Goal: Task Accomplishment & Management: Manage account settings

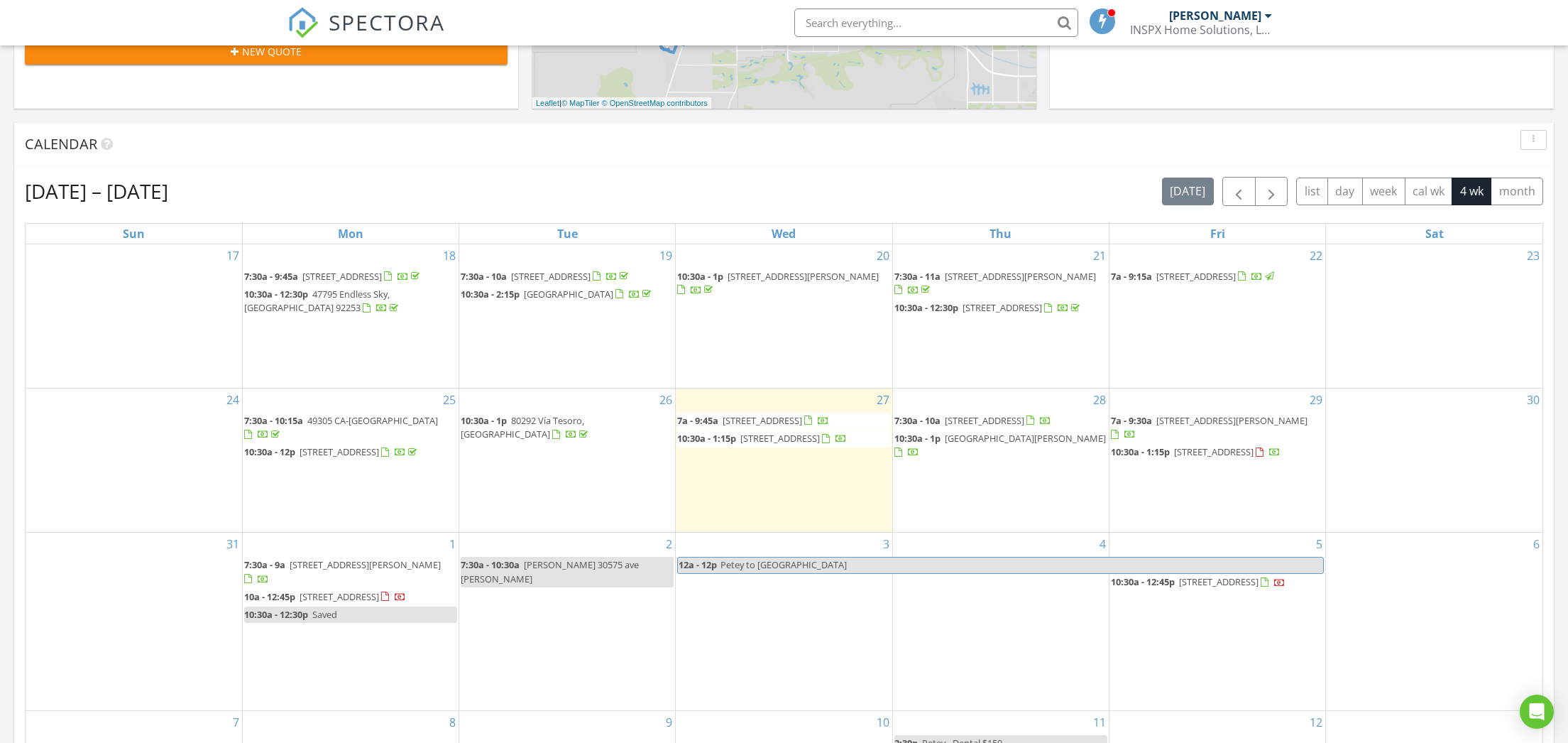
scroll to position [522, 0]
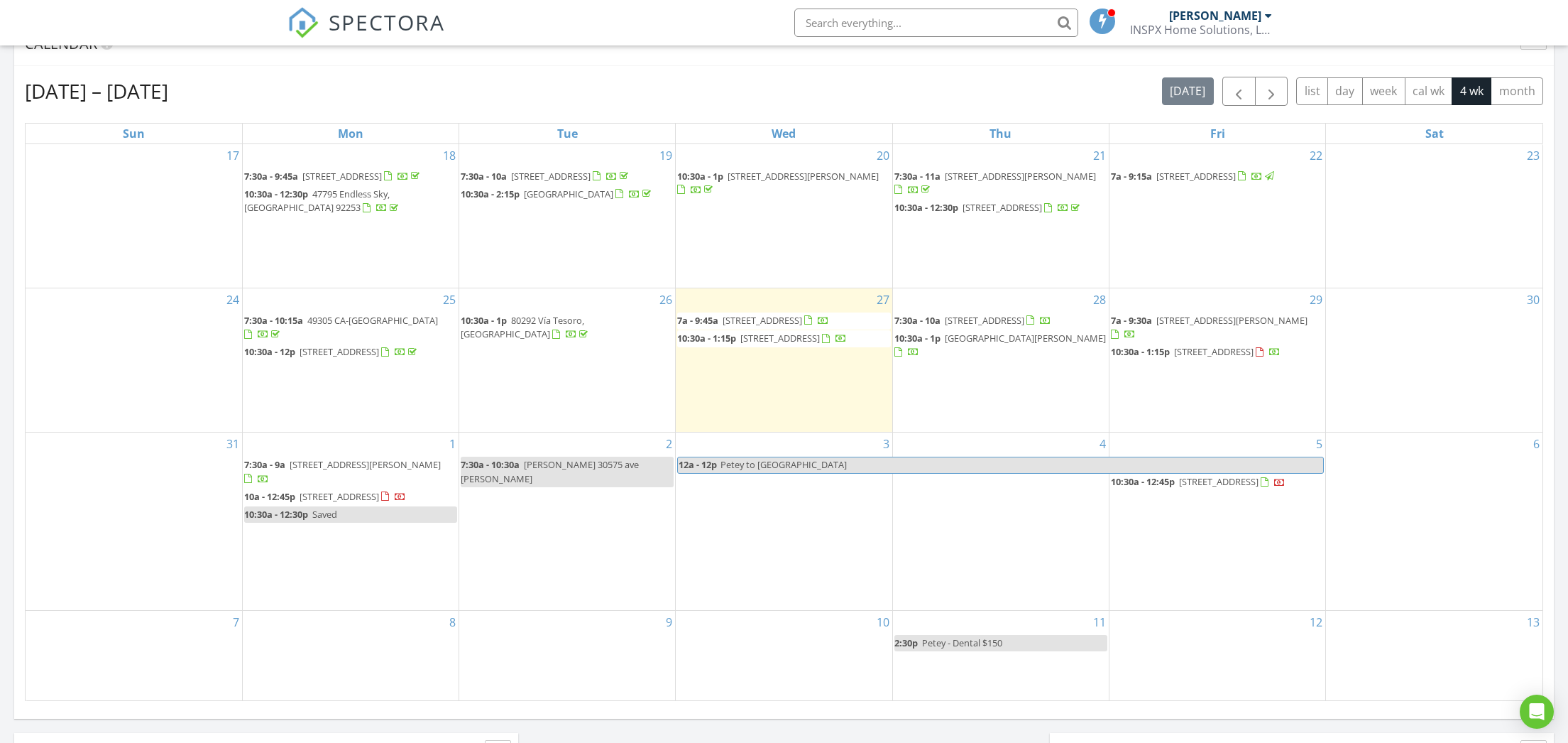
scroll to position [621, 0]
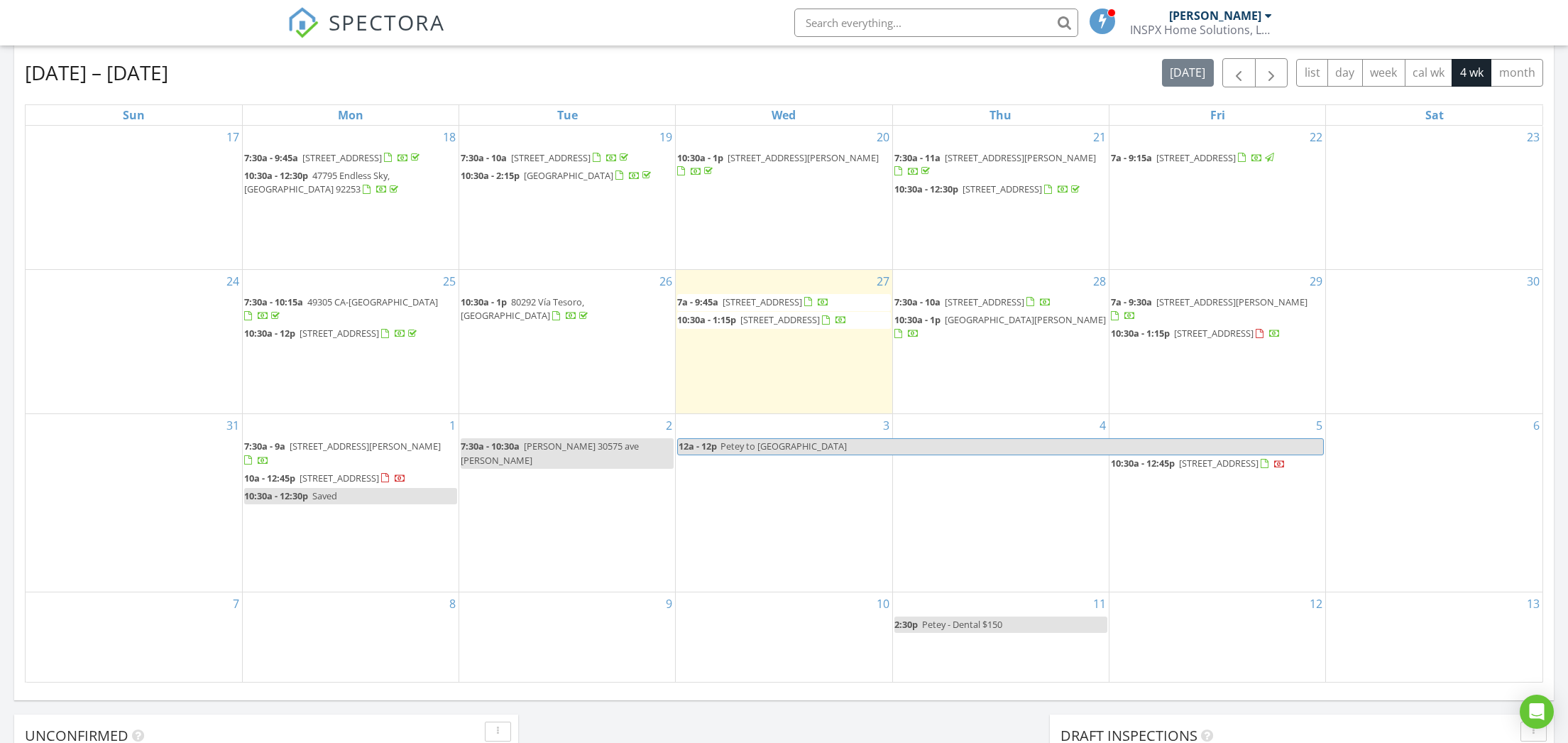
click at [381, 504] on link "10:30a - 12:30p Saved" at bounding box center [351, 496] width 213 height 16
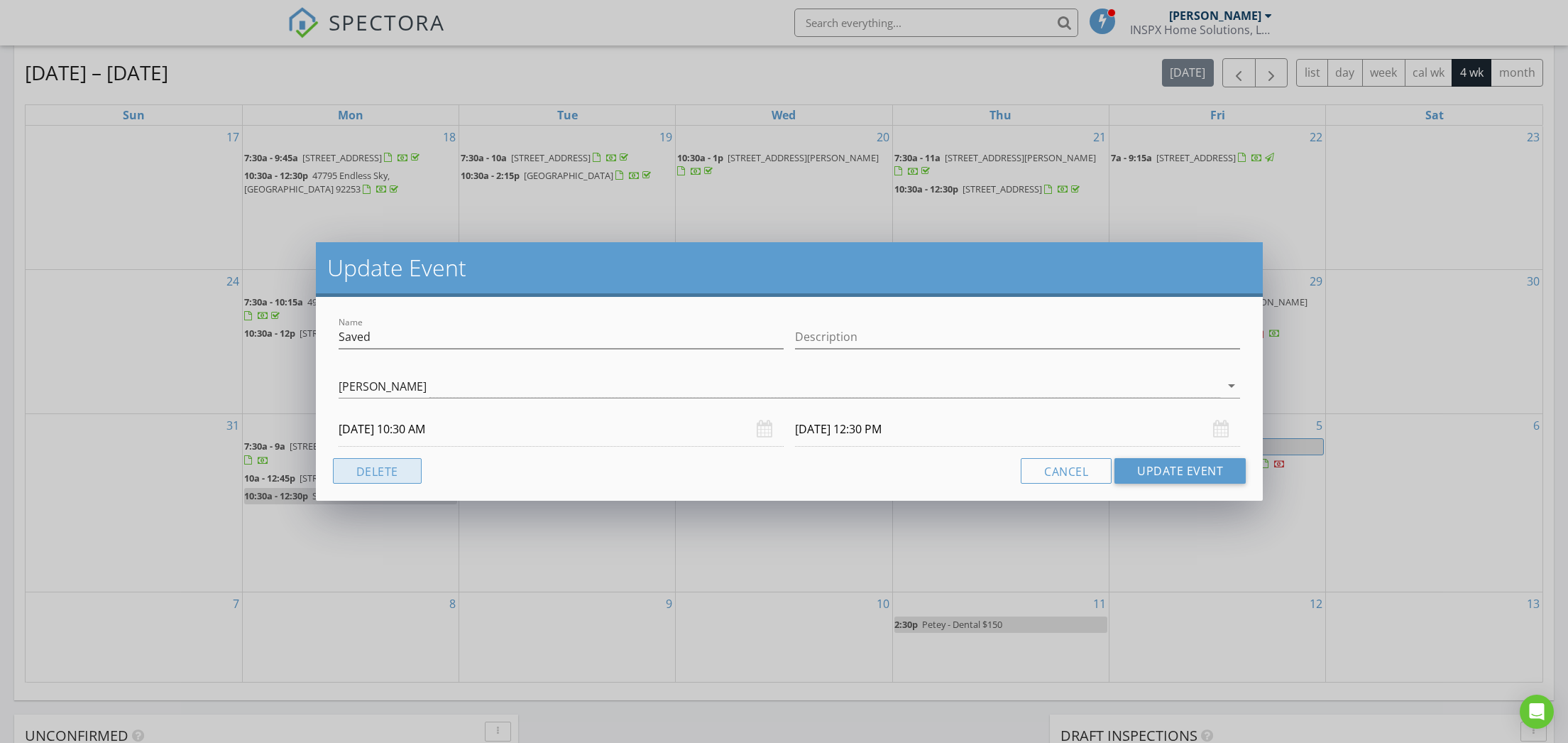
click at [385, 469] on button "Delete" at bounding box center [378, 470] width 89 height 26
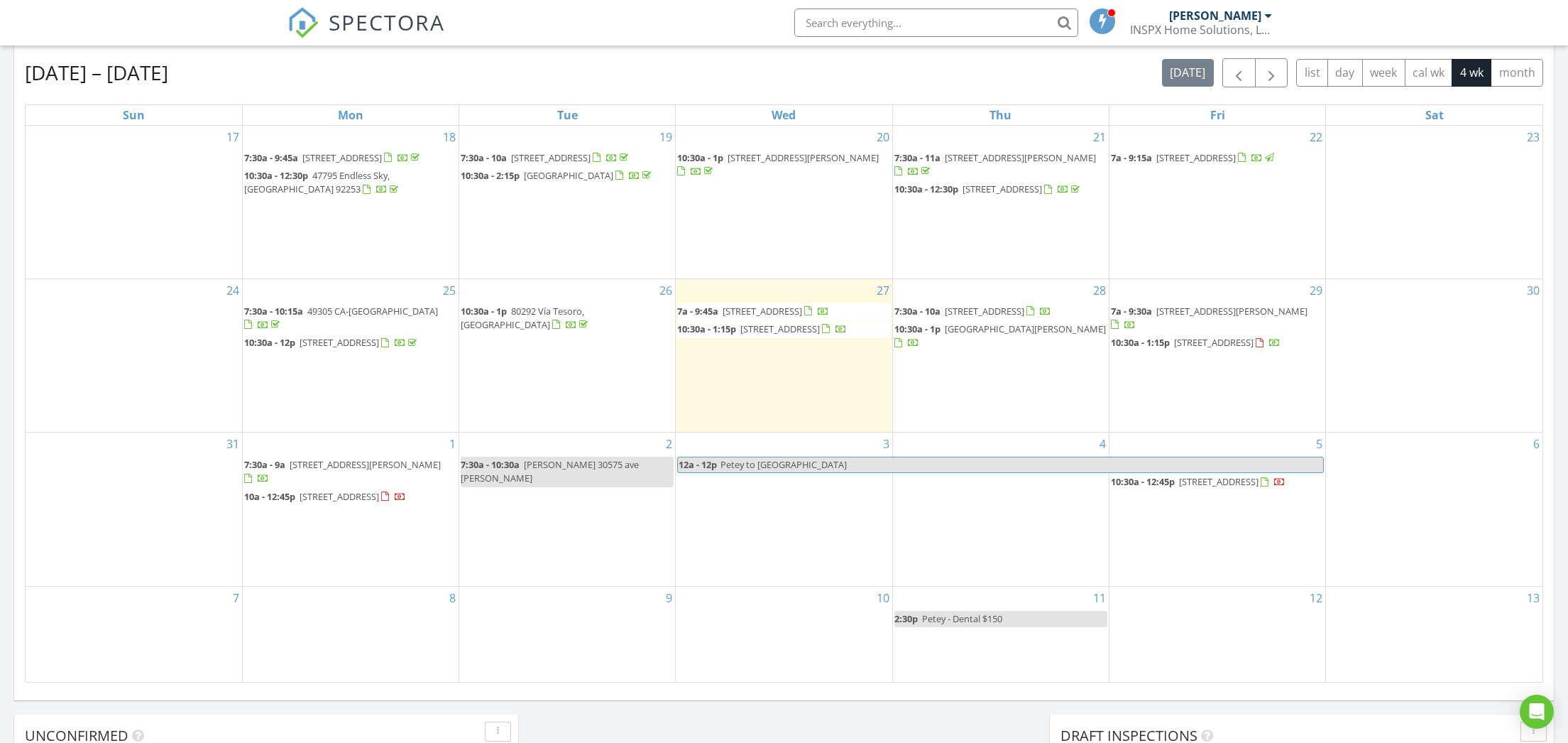
click at [379, 503] on span "38591 Desert Greens Dr W, Palm Desert 92260" at bounding box center [338, 496] width 79 height 13
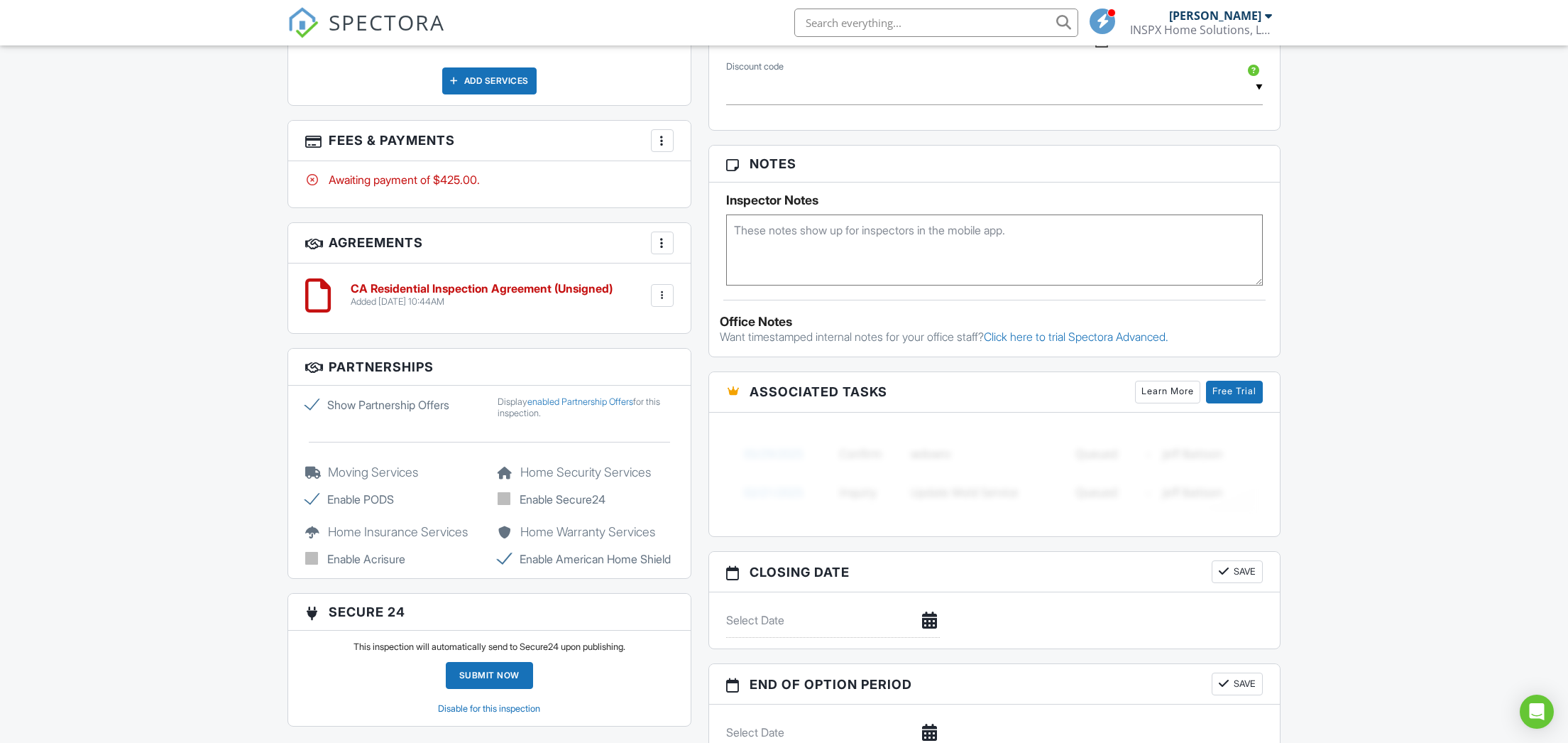
scroll to position [863, 0]
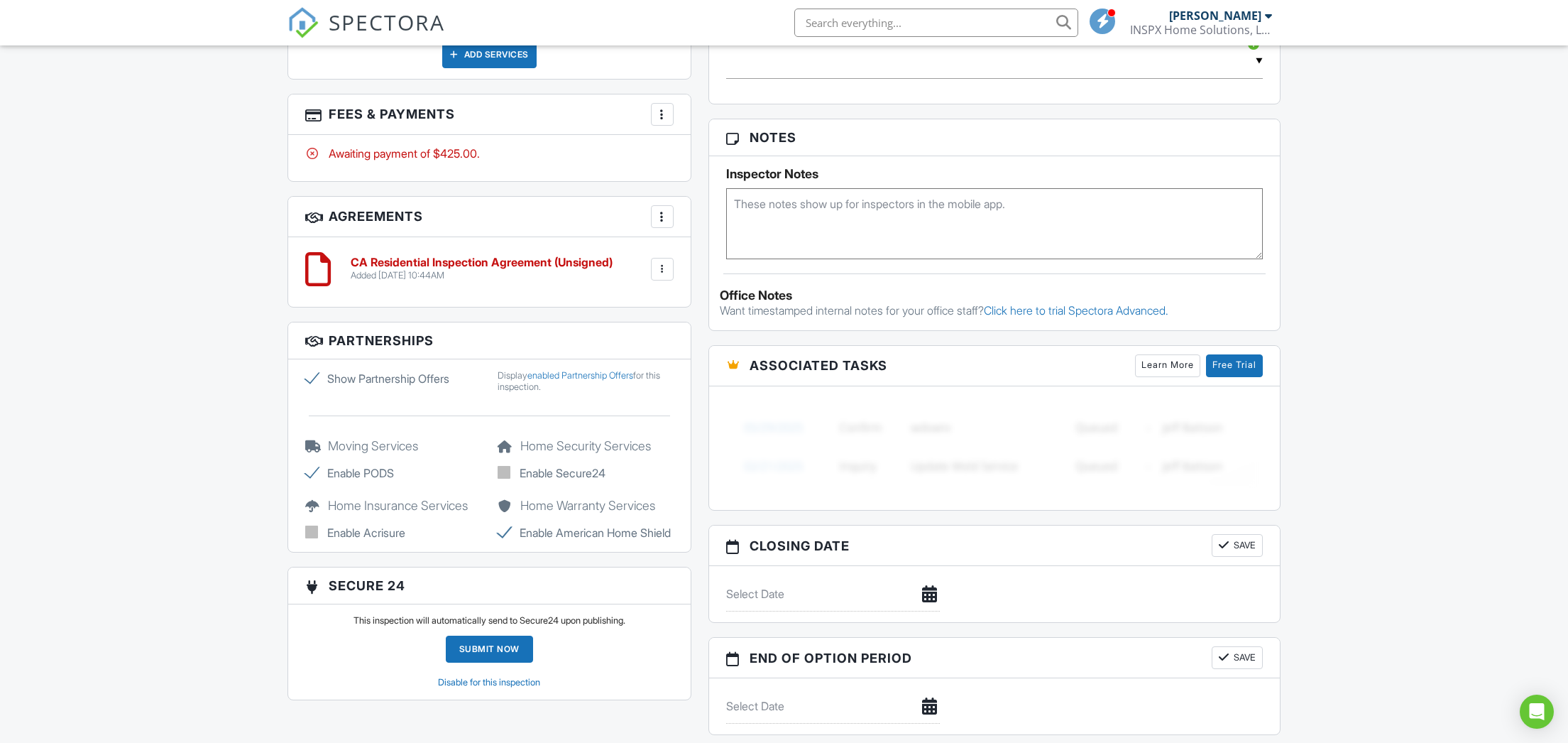
click at [784, 240] on textarea at bounding box center [995, 224] width 538 height 71
type textarea "W"
click at [1038, 207] on textarea "Would love it if you could help her measure the refridgerator and oven" at bounding box center [995, 224] width 538 height 71
click at [1121, 208] on textarea "Would love it if you could help her measure the refrigerator and oven" at bounding box center [995, 224] width 538 height 71
click at [1247, 152] on h3 "Notes" at bounding box center [995, 138] width 572 height 37
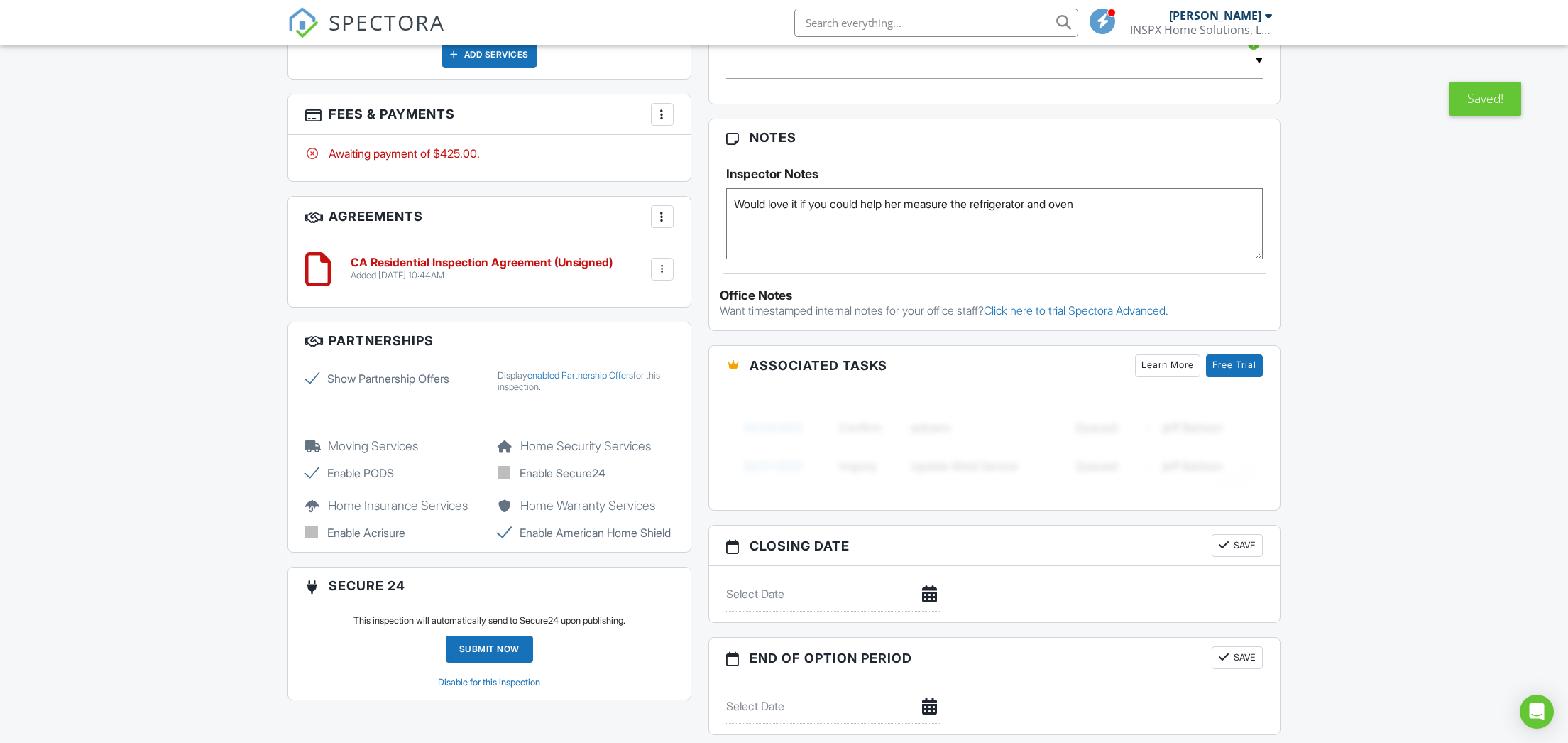
click at [1058, 224] on textarea "Would love it if you could help her measure the refrigerator and oven" at bounding box center [995, 224] width 538 height 71
click at [1161, 161] on div "Inspector Notes Would love it if you could help her measure the refrigerator an…" at bounding box center [995, 207] width 572 height 103
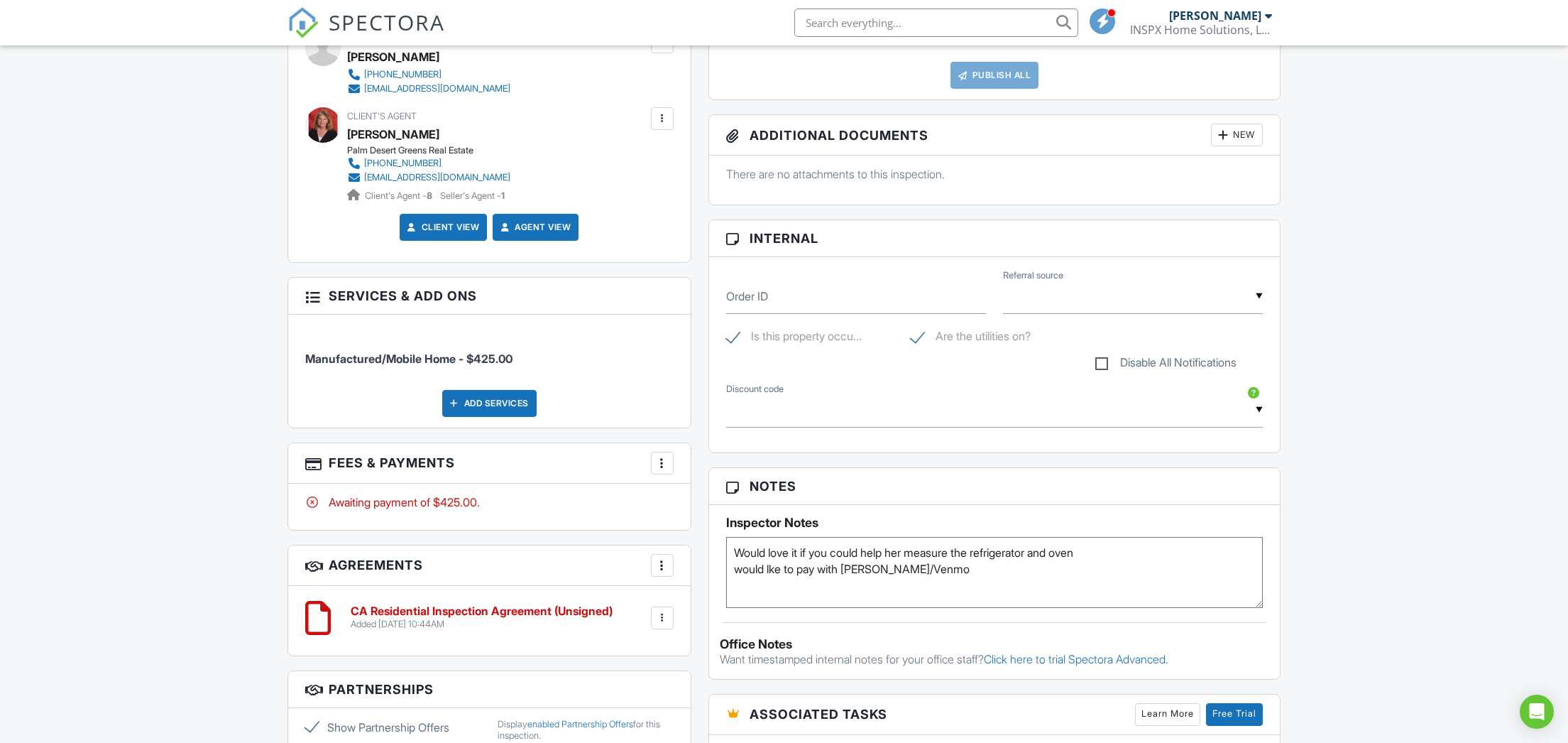
scroll to position [653, 0]
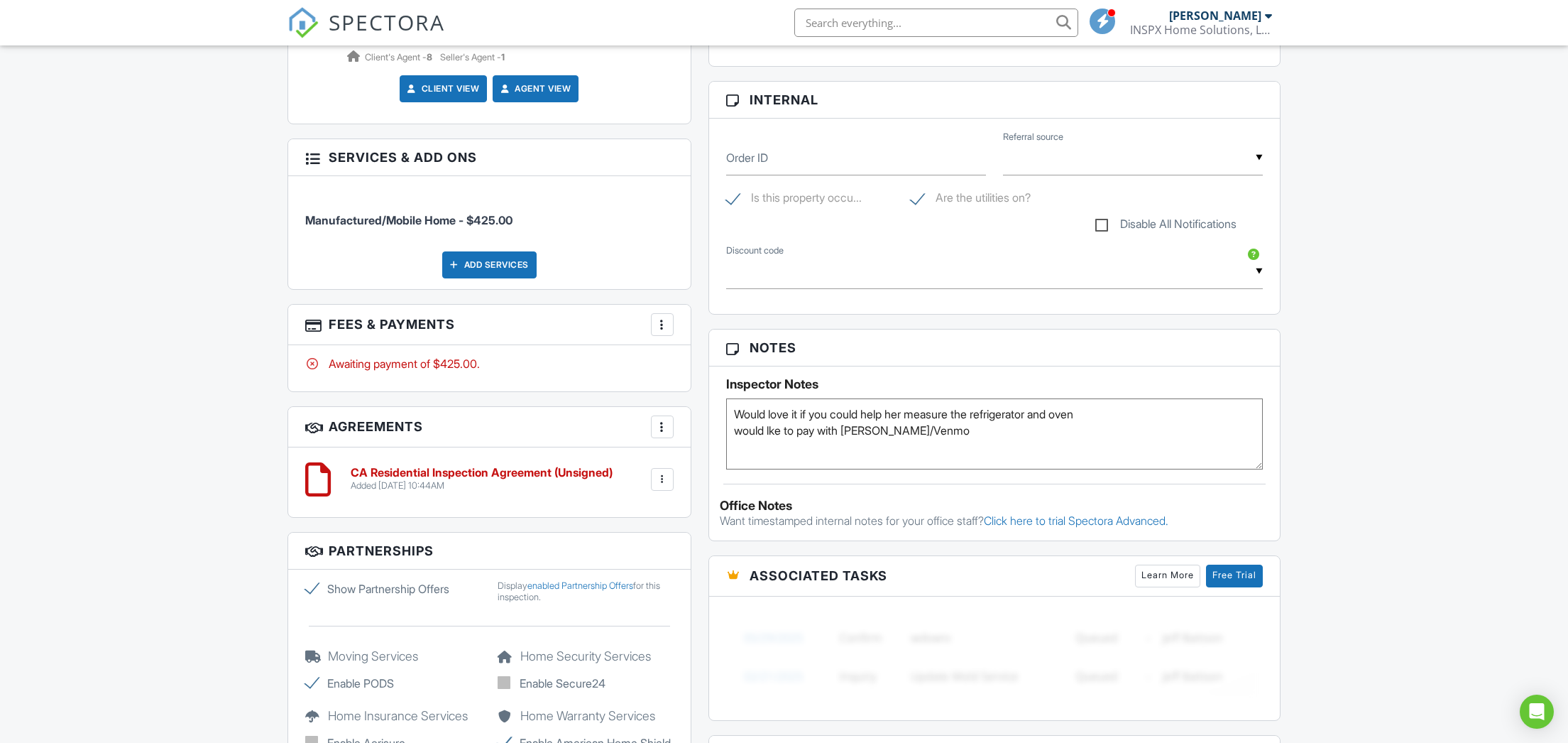
click at [774, 429] on textarea "Would love it if you could help her measure the refrigerator and oven would lke…" at bounding box center [995, 434] width 538 height 71
click at [734, 414] on textarea "Would love it if you could help her measure the refrigerator and oven would lik…" at bounding box center [995, 434] width 538 height 71
click at [793, 407] on textarea "Would love it if you could help her measure the refrigerator and oven would lik…" at bounding box center [995, 434] width 538 height 71
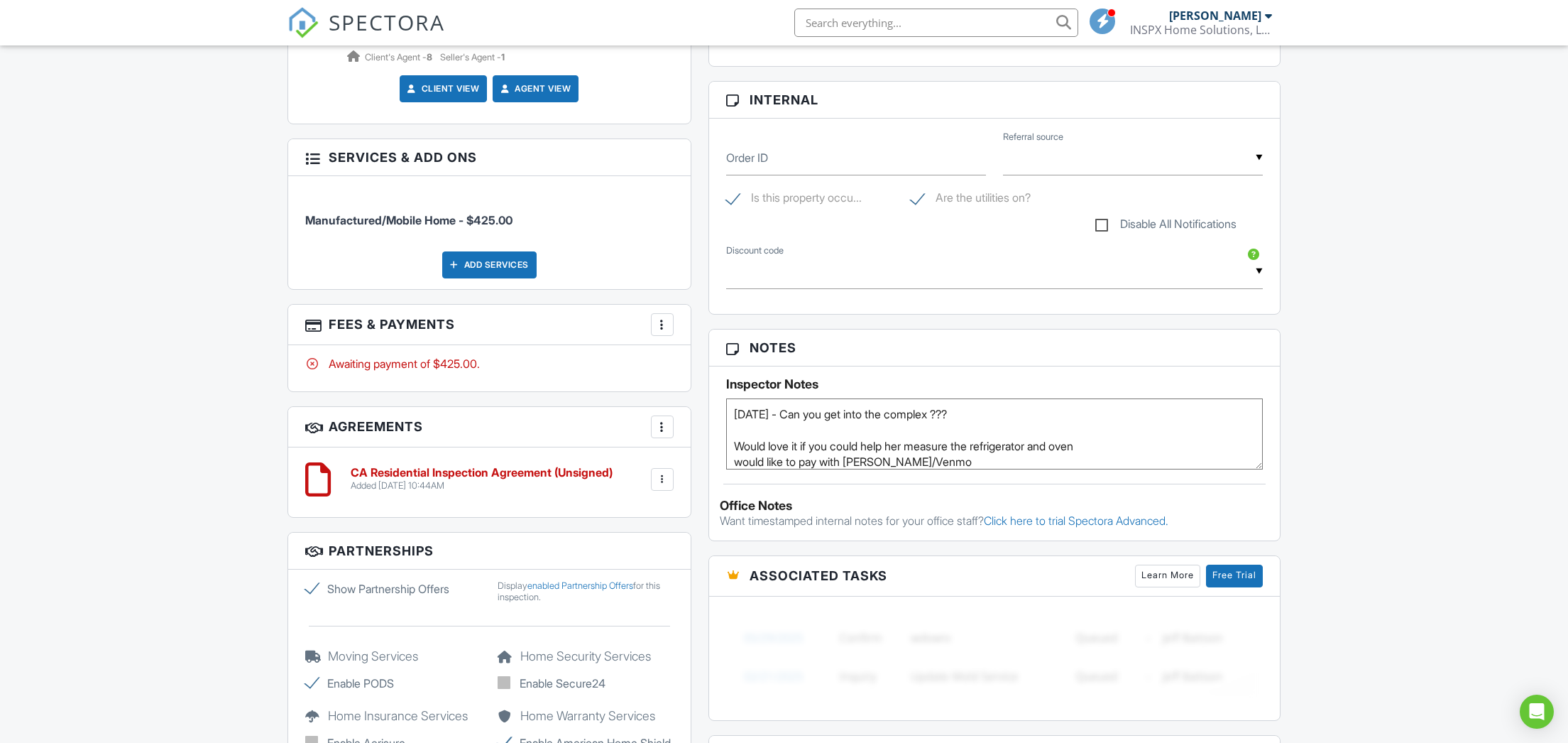
type textarea "[DATE] - Can you get into the complex ??? Would love it if you could help her m…"
click at [895, 352] on h3 "Notes" at bounding box center [995, 348] width 572 height 37
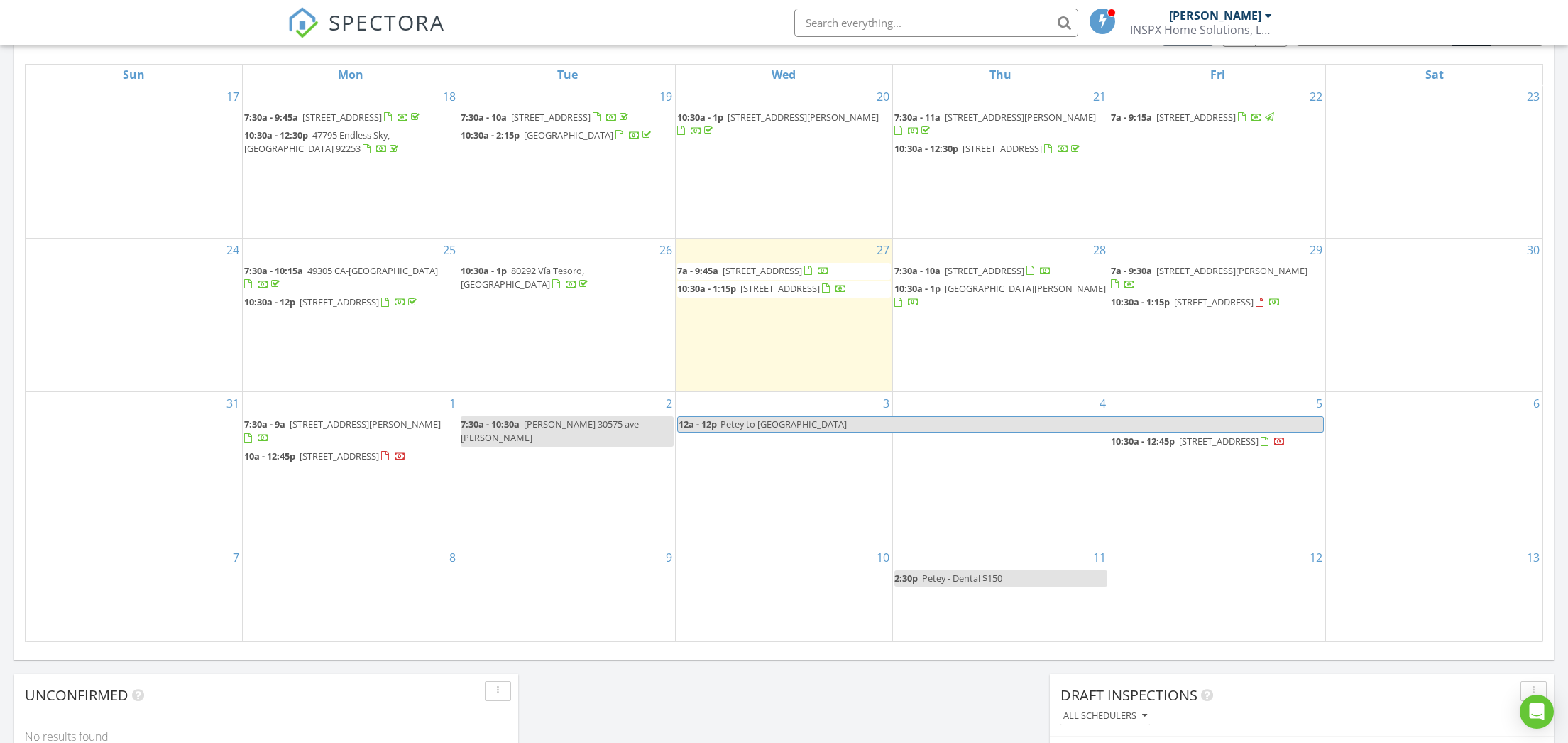
scroll to position [730, 0]
